Goal: Feedback & Contribution: Contribute content

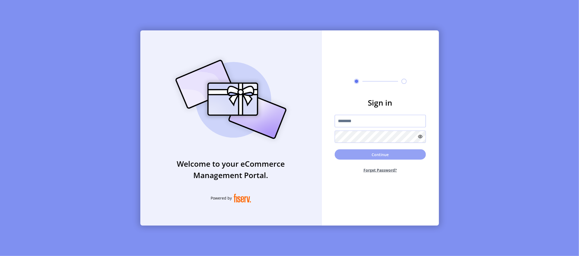
type input "*********"
click at [392, 159] on button "Continue" at bounding box center [380, 154] width 91 height 10
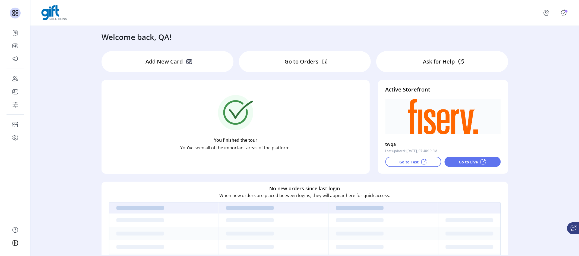
click at [565, 14] on icon "Publisher Panel" at bounding box center [563, 12] width 9 height 9
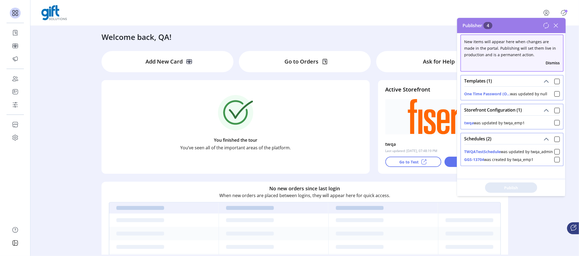
scroll to position [10, 0]
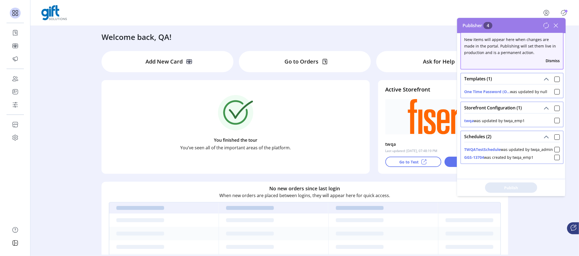
drag, startPoint x: 475, startPoint y: 143, endPoint x: 497, endPoint y: 143, distance: 22.5
click at [494, 147] on button "TWQATestSchedule" at bounding box center [482, 150] width 36 height 6
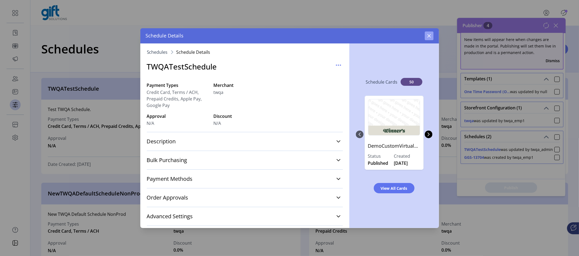
click at [429, 36] on icon "button" at bounding box center [429, 36] width 4 height 4
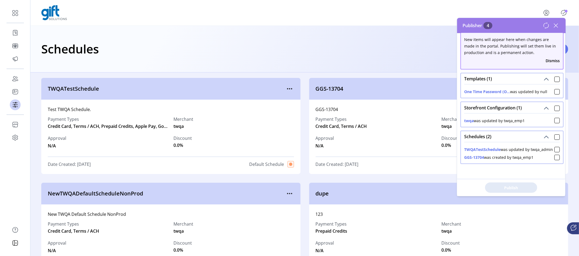
click at [470, 118] on button "twqa" at bounding box center [469, 121] width 10 height 6
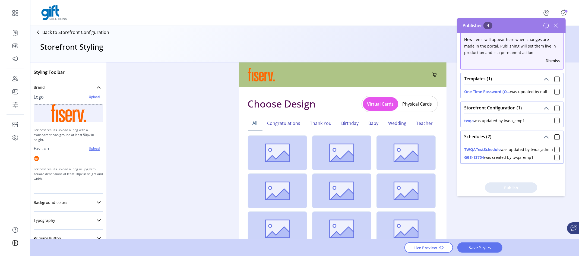
click at [546, 27] on icon at bounding box center [546, 25] width 7 height 7
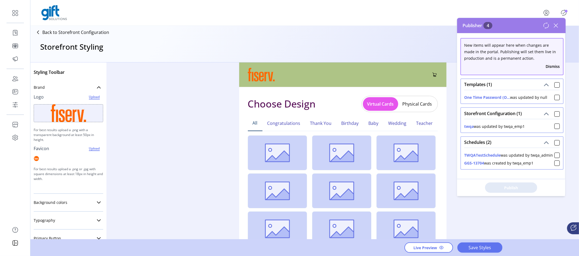
click at [555, 27] on icon at bounding box center [556, 25] width 9 height 9
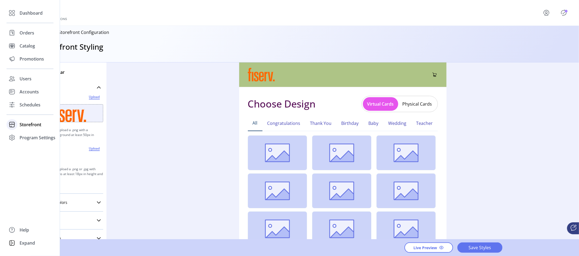
click at [28, 125] on span "Storefront" at bounding box center [31, 124] width 22 height 7
click at [35, 136] on span "Configuration" at bounding box center [34, 135] width 29 height 7
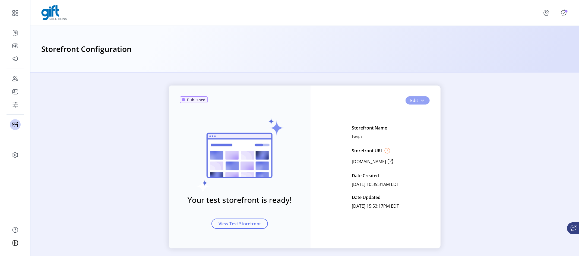
click at [425, 103] on button "Edit" at bounding box center [418, 100] width 24 height 8
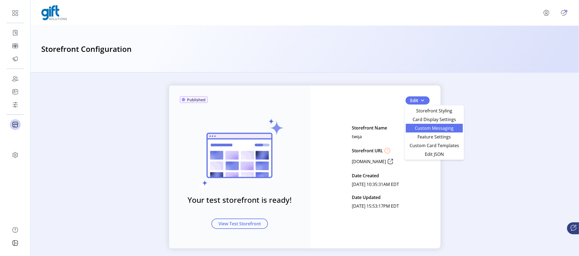
click at [434, 128] on span "Custom Messaging" at bounding box center [434, 128] width 50 height 4
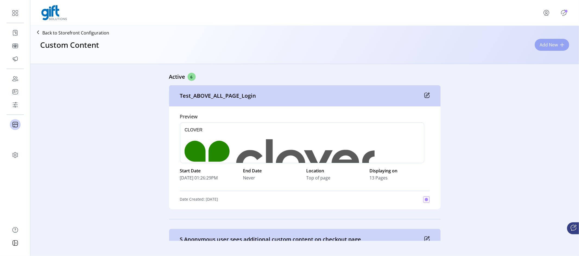
click at [550, 42] on span "Add New" at bounding box center [549, 45] width 18 height 7
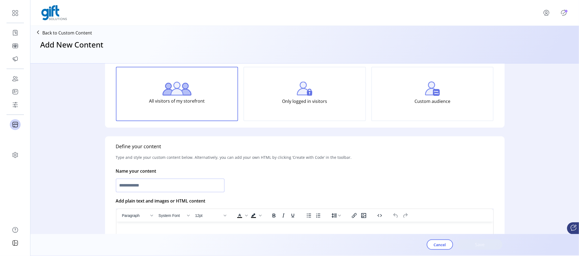
click at [156, 185] on input "text" at bounding box center [170, 186] width 109 height 14
click at [166, 189] on input "text" at bounding box center [170, 186] width 109 height 14
paste input "*********"
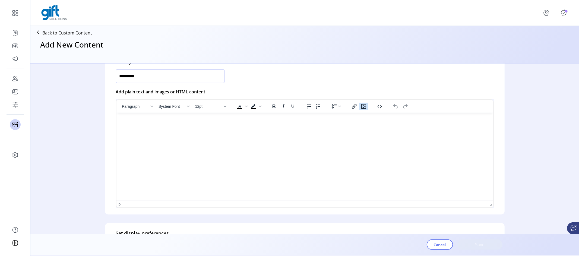
click at [366, 105] on icon "Insert/edit image" at bounding box center [363, 106] width 7 height 7
type input "*********"
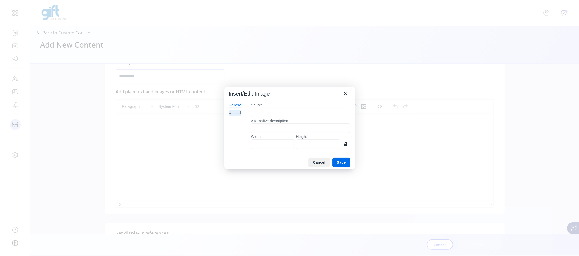
click at [231, 114] on div "Upload" at bounding box center [235, 112] width 12 height 5
click at [297, 135] on button "Browse for an image" at bounding box center [300, 131] width 47 height 9
type input "***"
click at [343, 165] on button "Save" at bounding box center [341, 162] width 18 height 9
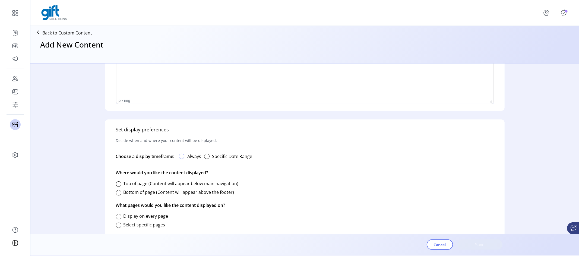
click at [181, 157] on div at bounding box center [181, 156] width 5 height 5
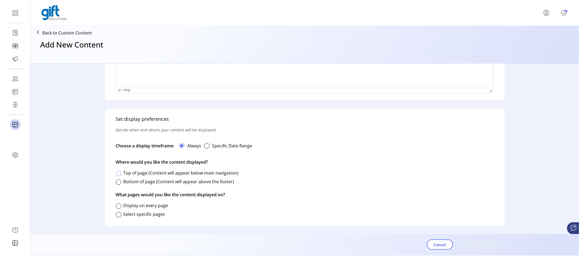
click at [119, 172] on div at bounding box center [118, 173] width 5 height 5
click at [119, 216] on div at bounding box center [118, 214] width 5 height 5
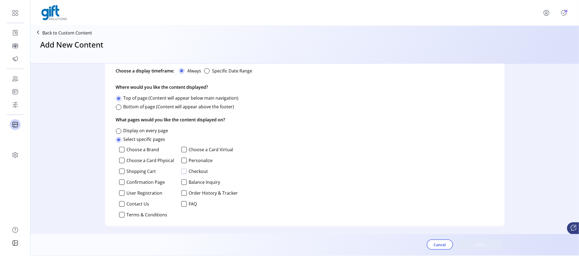
click at [183, 170] on div at bounding box center [183, 171] width 5 height 5
click at [493, 242] on span "Save" at bounding box center [479, 244] width 31 height 7
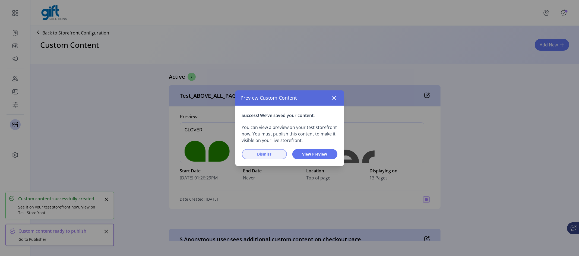
click at [267, 156] on span "Dismiss" at bounding box center [264, 154] width 31 height 6
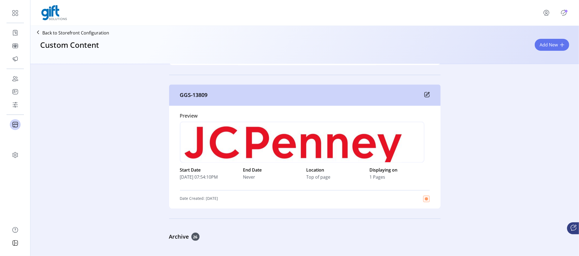
click at [425, 94] on icon at bounding box center [427, 94] width 5 height 5
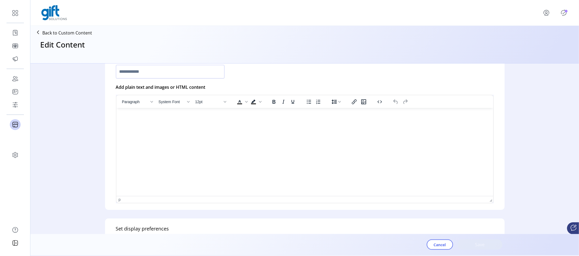
type input "*********"
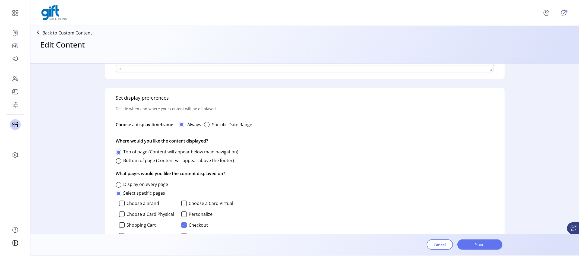
scroll to position [365, 0]
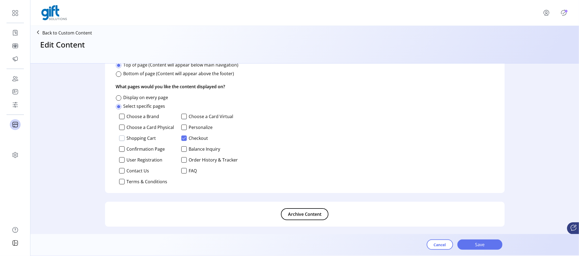
click at [121, 138] on div at bounding box center [121, 137] width 5 height 5
click at [490, 249] on button "Save" at bounding box center [479, 244] width 45 height 10
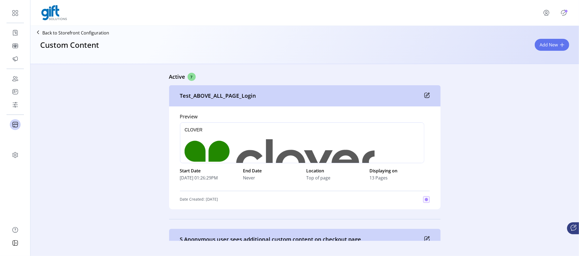
click at [565, 14] on icon "Publisher Panel" at bounding box center [563, 12] width 9 height 9
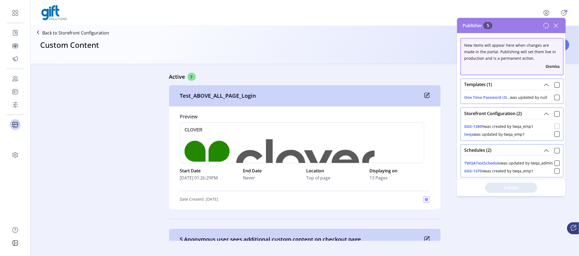
click at [556, 126] on div at bounding box center [556, 126] width 5 height 5
click at [503, 188] on span "Publish 2 Items" at bounding box center [511, 188] width 38 height 6
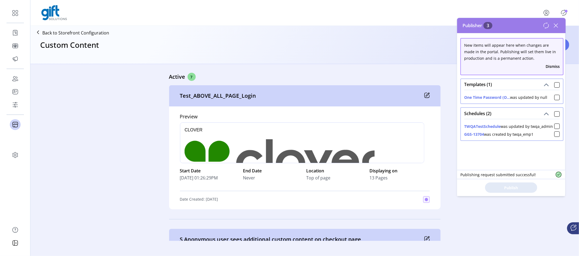
click at [546, 26] on icon at bounding box center [546, 25] width 7 height 7
click at [557, 26] on icon at bounding box center [556, 25] width 9 height 9
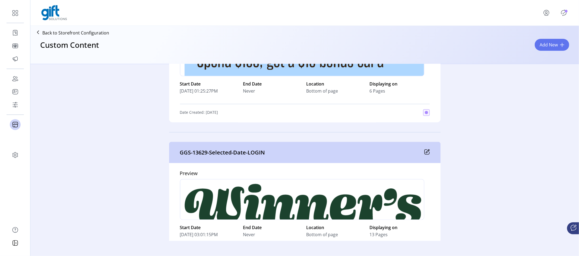
scroll to position [805, 0]
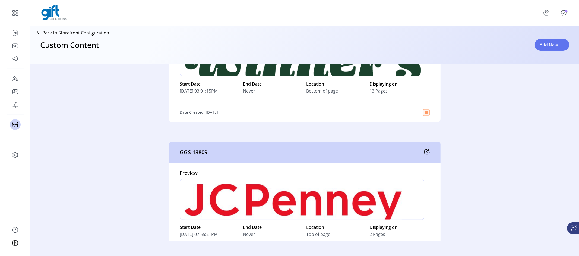
click at [517, 204] on div "Active 7 Test_ABOVE_ALL_PAGE_Login Preview p Start Date 09/22/2025 01:26:29PM E…" at bounding box center [304, 152] width 549 height 177
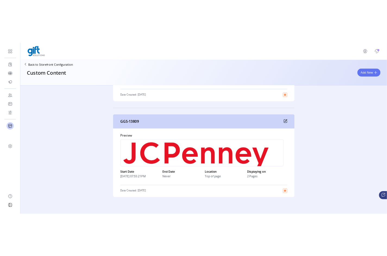
scroll to position [845, 0]
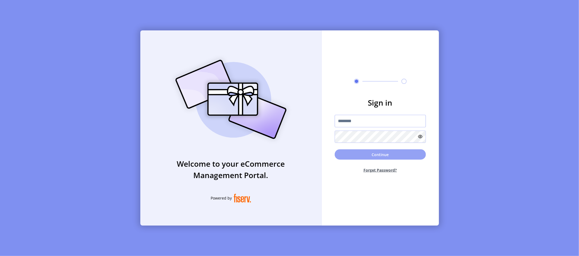
type input "*********"
click at [395, 153] on button "Continue" at bounding box center [380, 154] width 91 height 10
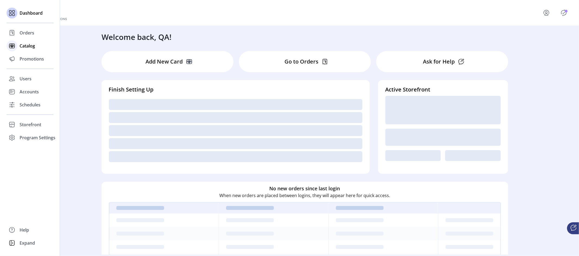
click at [24, 46] on span "Catalog" at bounding box center [27, 46] width 15 height 7
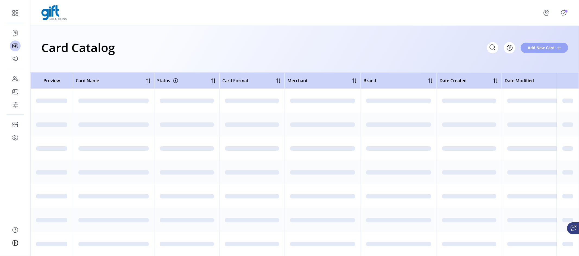
click at [537, 49] on span "Add New Card" at bounding box center [541, 48] width 27 height 6
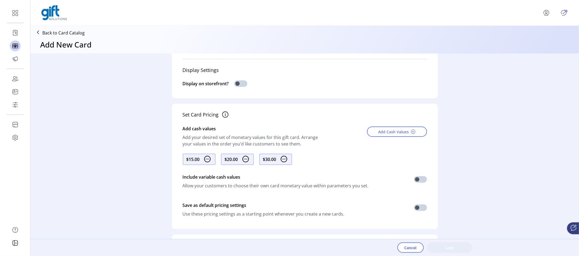
scroll to position [260, 0]
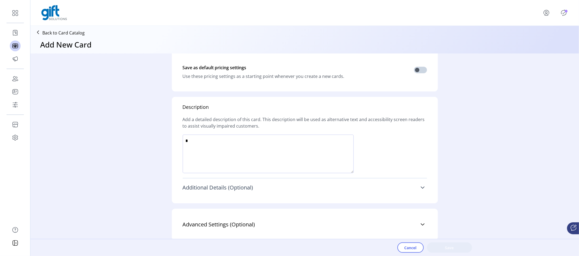
click at [422, 184] on link "Additional Details (Optional)" at bounding box center [305, 188] width 244 height 12
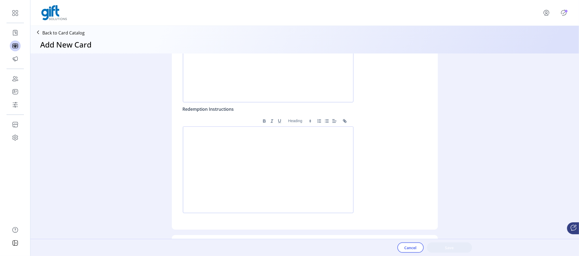
scroll to position [488, 0]
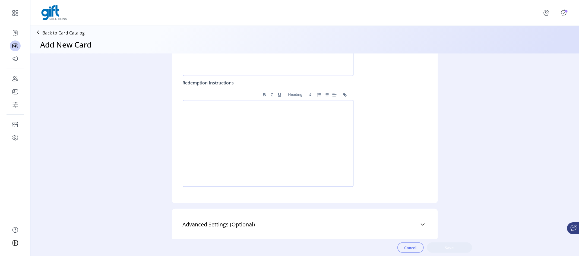
click at [398, 245] on button "Cancel" at bounding box center [410, 247] width 26 height 10
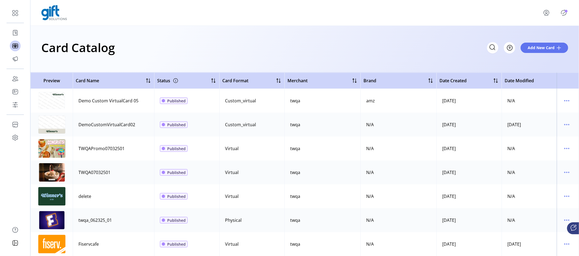
click at [235, 47] on div "Card Catalog Filter Add New Card" at bounding box center [304, 47] width 527 height 19
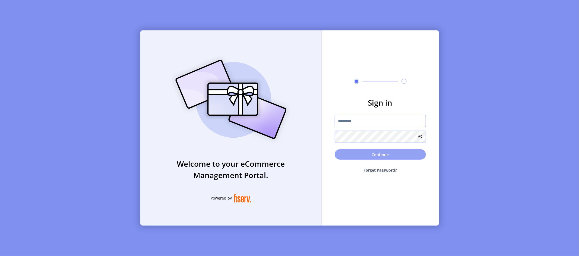
type input "*********"
click at [379, 154] on button "Continue" at bounding box center [380, 154] width 91 height 10
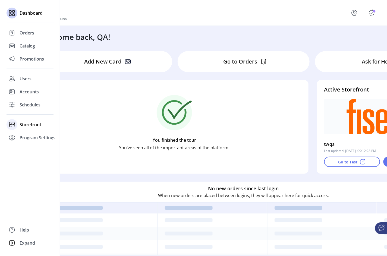
click at [38, 127] on span "Storefront" at bounding box center [31, 124] width 22 height 7
click at [39, 137] on span "Configuration" at bounding box center [34, 135] width 29 height 7
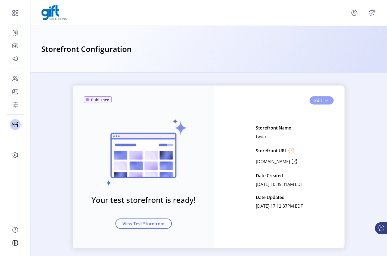
click at [328, 100] on button "Edit" at bounding box center [321, 100] width 24 height 8
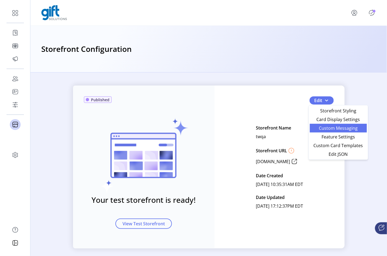
click at [337, 129] on span "Custom Messaging" at bounding box center [338, 128] width 50 height 4
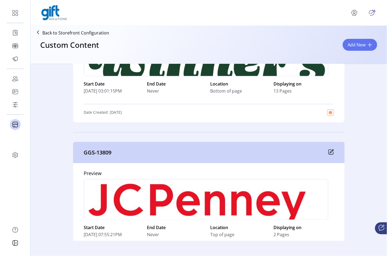
click at [370, 12] on icon "Publisher Panel" at bounding box center [371, 12] width 9 height 9
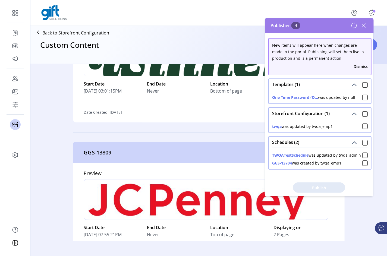
click at [364, 25] on icon at bounding box center [364, 26] width 4 height 4
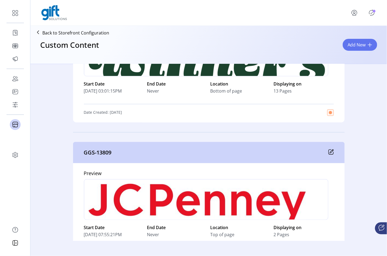
click at [328, 152] on icon at bounding box center [330, 151] width 5 height 5
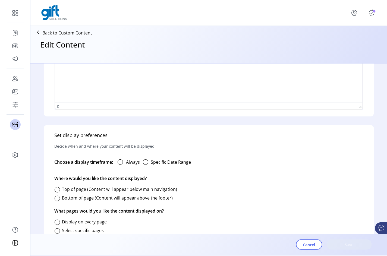
type input "*********"
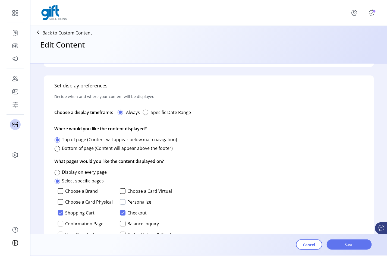
click at [122, 201] on div at bounding box center [122, 201] width 5 height 5
click at [342, 243] on span "Save" at bounding box center [349, 244] width 31 height 7
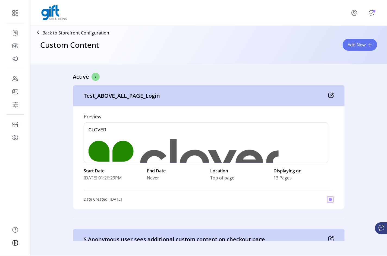
click at [370, 12] on icon "Publisher Panel" at bounding box center [371, 12] width 9 height 9
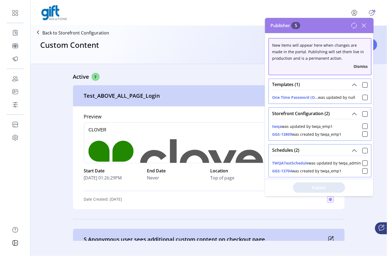
click at [161, 54] on div "Custom Content Add New" at bounding box center [209, 50] width 352 height 24
click at [218, 60] on div "Custom Content Add New" at bounding box center [209, 50] width 352 height 24
click at [362, 135] on div at bounding box center [364, 133] width 5 height 5
click at [326, 188] on span "Publish 2 Items" at bounding box center [319, 188] width 38 height 6
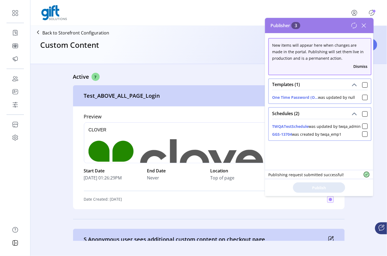
click at [363, 27] on icon at bounding box center [363, 25] width 9 height 9
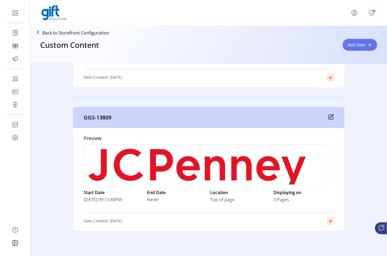
scroll to position [850, 0]
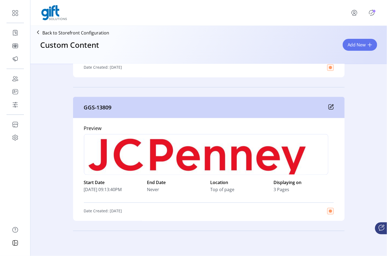
drag, startPoint x: 322, startPoint y: 208, endPoint x: 338, endPoint y: 208, distance: 15.8
click at [338, 208] on div "Preview p Start Date [DATE] 09:13:40PM End Date Never Location Top of page Disp…" at bounding box center [208, 169] width 271 height 103
click at [330, 106] on icon at bounding box center [332, 107] width 4 height 4
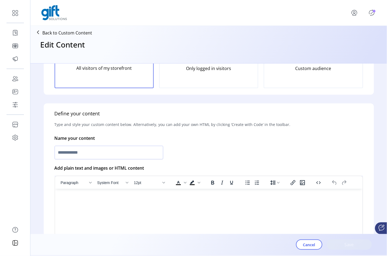
type input "*********"
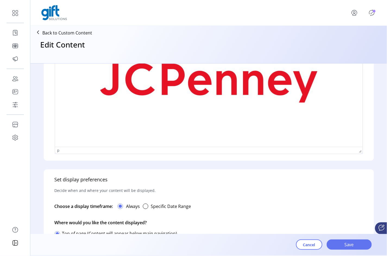
scroll to position [365, 0]
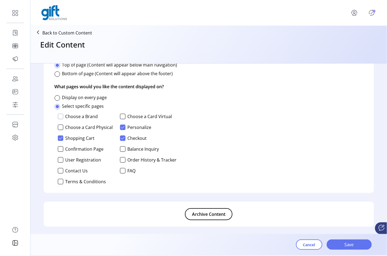
click at [58, 116] on div at bounding box center [60, 116] width 5 height 5
click at [123, 115] on div at bounding box center [122, 116] width 5 height 5
click at [348, 238] on div "Cancel Save" at bounding box center [334, 244] width 76 height 19
click at [348, 243] on span "Save" at bounding box center [349, 244] width 31 height 7
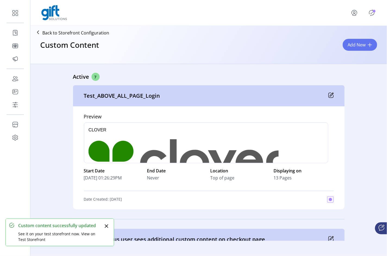
click at [373, 13] on icon "Publisher Panel" at bounding box center [371, 12] width 9 height 9
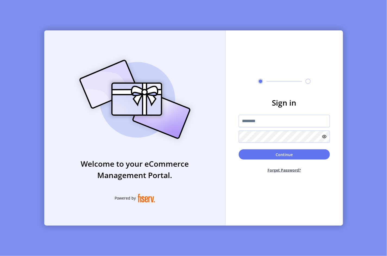
type input "*********"
click at [277, 156] on button "Continue" at bounding box center [284, 154] width 91 height 10
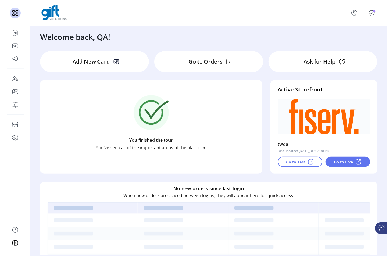
click at [369, 13] on icon "Publisher Panel" at bounding box center [371, 12] width 9 height 9
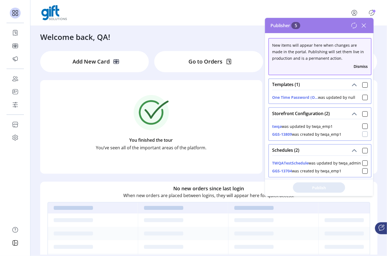
click at [362, 134] on div at bounding box center [364, 133] width 5 height 5
click at [318, 186] on span "Publish 2 Items" at bounding box center [319, 188] width 38 height 6
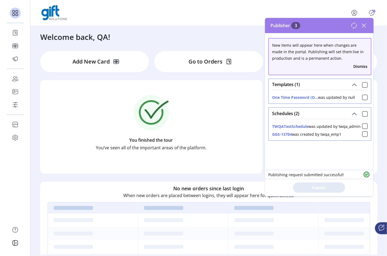
click at [355, 26] on icon at bounding box center [354, 25] width 7 height 7
click at [363, 25] on icon at bounding box center [364, 26] width 4 height 4
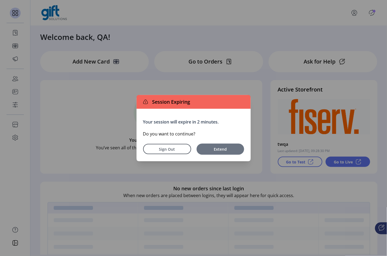
click at [225, 151] on span "Extend" at bounding box center [220, 149] width 42 height 6
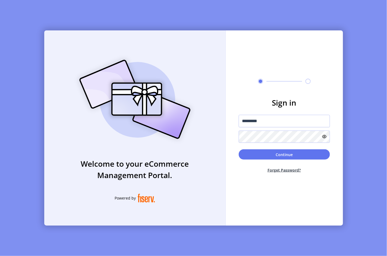
click at [274, 20] on div "Welcome to your eCommerce Management Portal. Powered by Sign in ********* Conti…" at bounding box center [193, 128] width 387 height 256
